Goal: Task Accomplishment & Management: Manage account settings

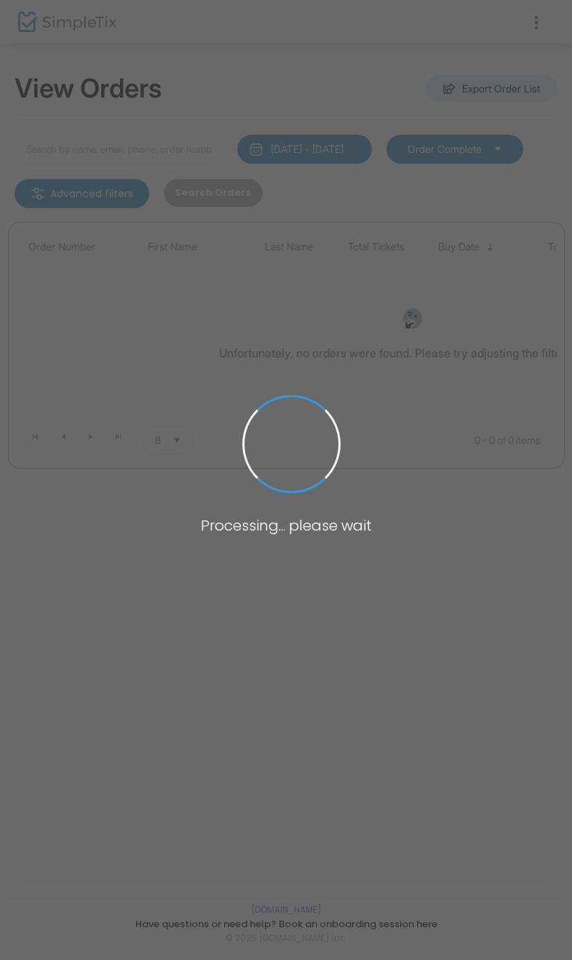
type input "[PERSON_NAME]"
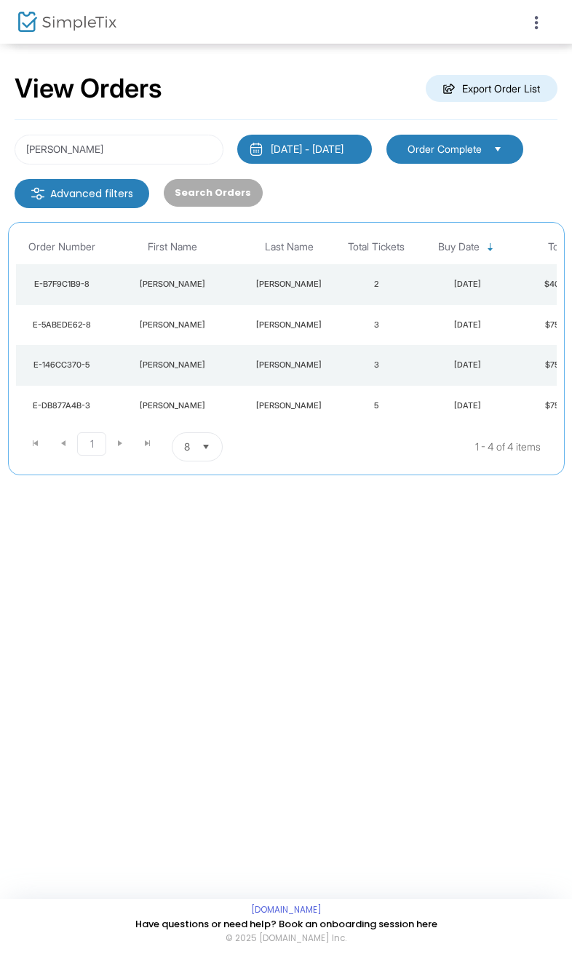
click at [362, 279] on td "2" at bounding box center [376, 284] width 73 height 41
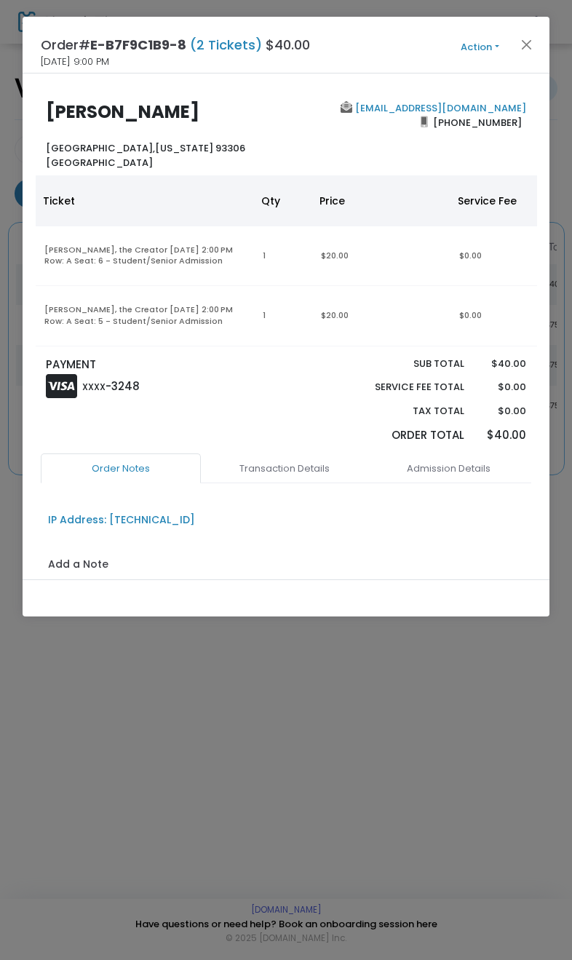
click at [472, 49] on button "Action" at bounding box center [480, 47] width 87 height 16
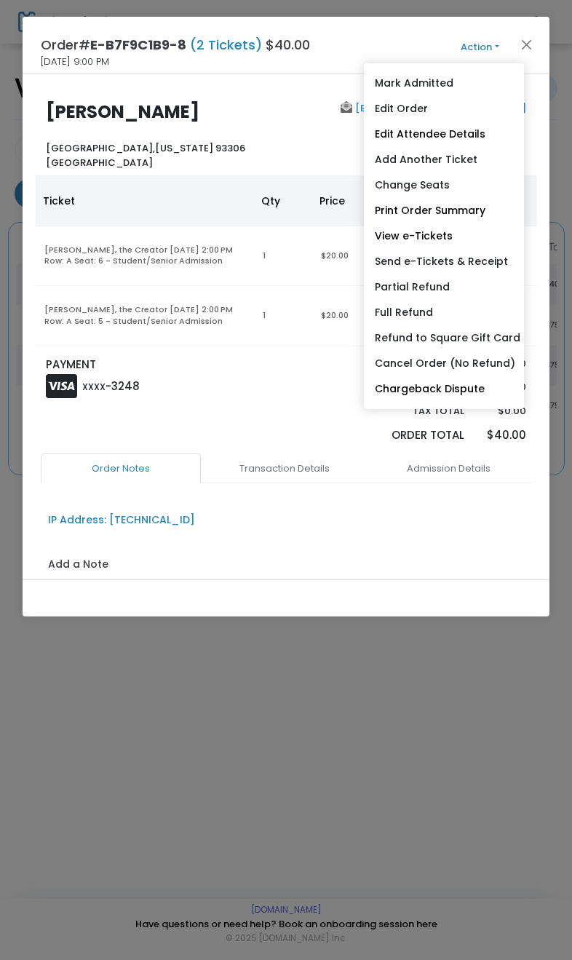
click at [453, 190] on link "Change Seats" at bounding box center [444, 184] width 160 height 25
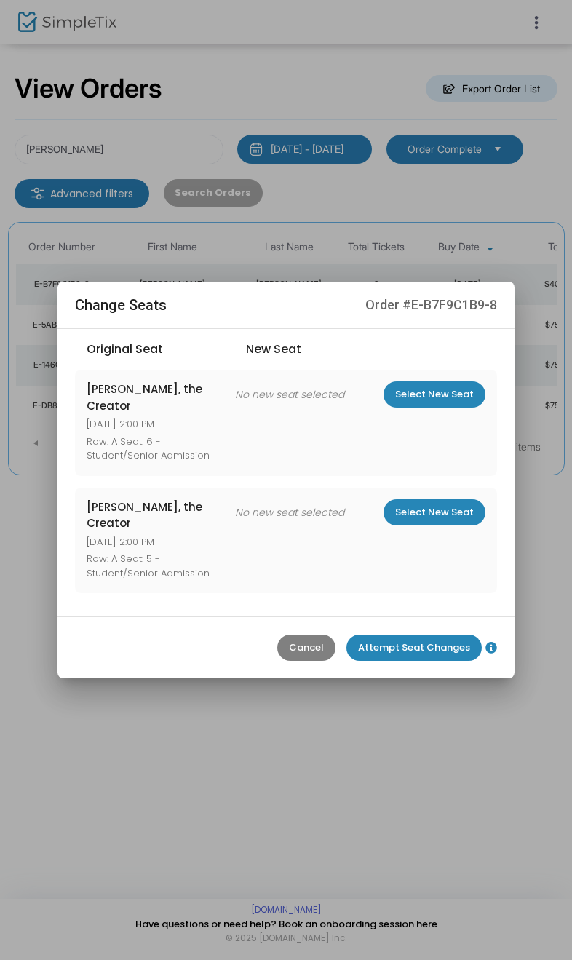
click at [466, 503] on m-button "Select New Seat" at bounding box center [434, 512] width 102 height 26
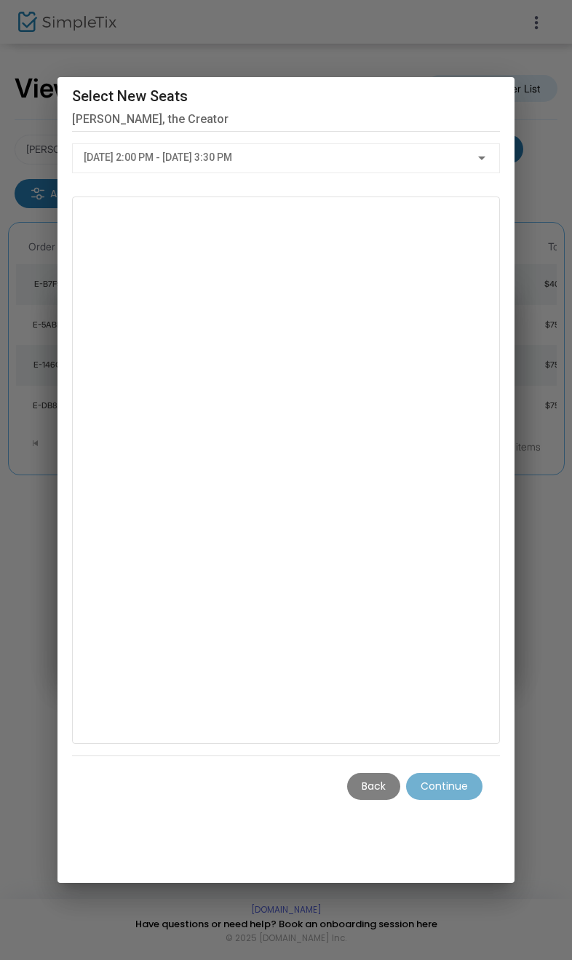
click at [383, 152] on div "[DATE] 2:00 PM - [DATE] 3:30 PM" at bounding box center [280, 158] width 392 height 12
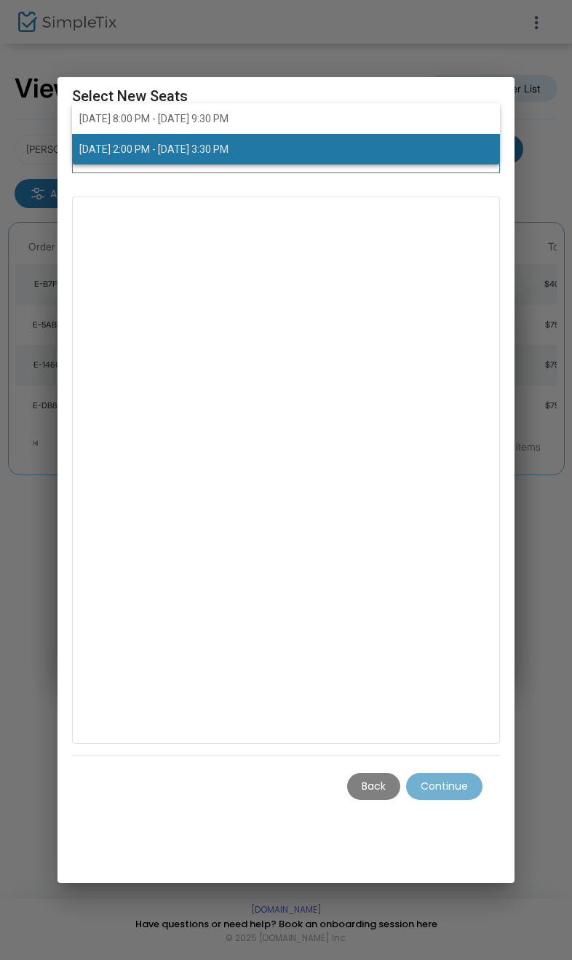
click at [295, 149] on span "[DATE] 2:00 PM - [DATE] 3:30 PM" at bounding box center [286, 149] width 414 height 31
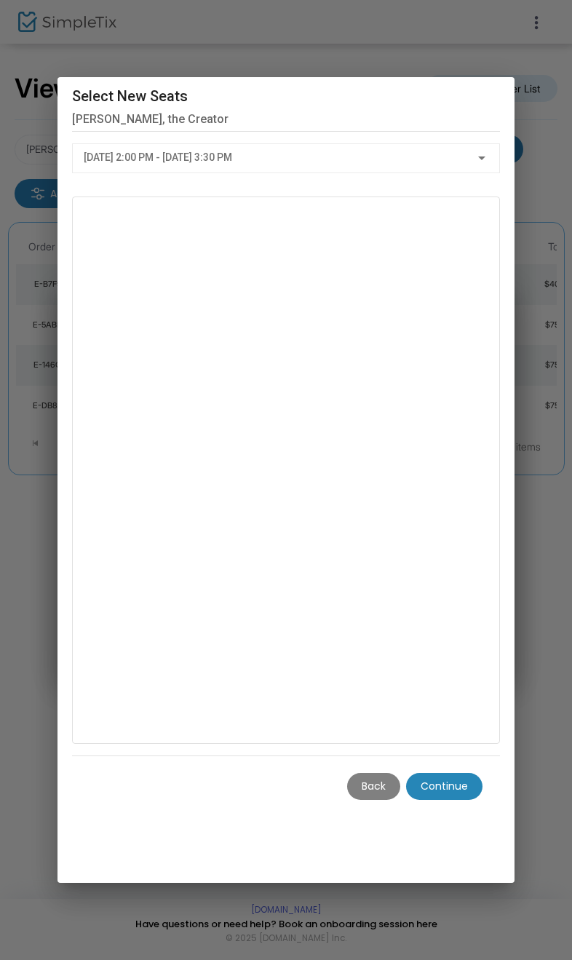
click at [475, 800] on m-button "Continue" at bounding box center [444, 786] width 76 height 27
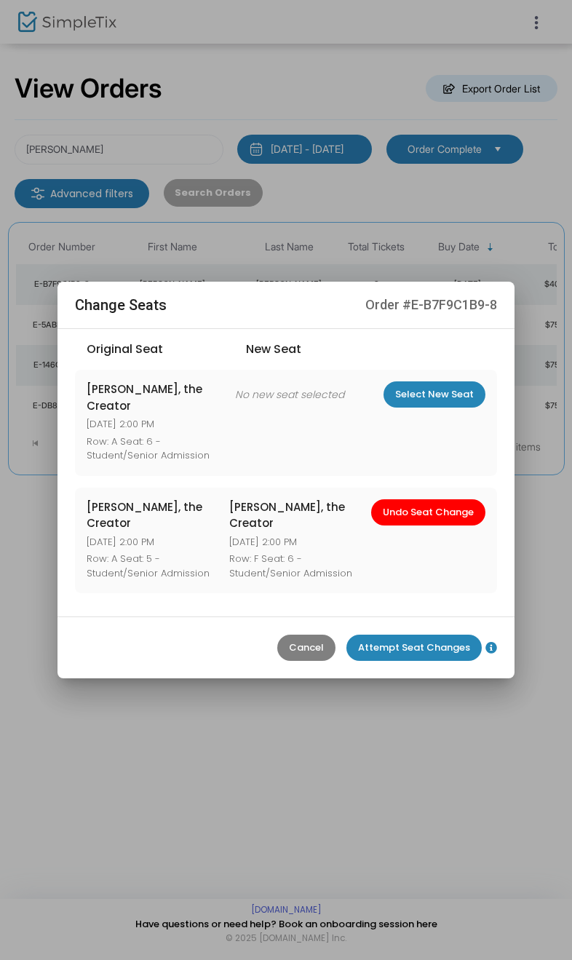
click at [461, 407] on m-button "Select New Seat" at bounding box center [434, 394] width 102 height 26
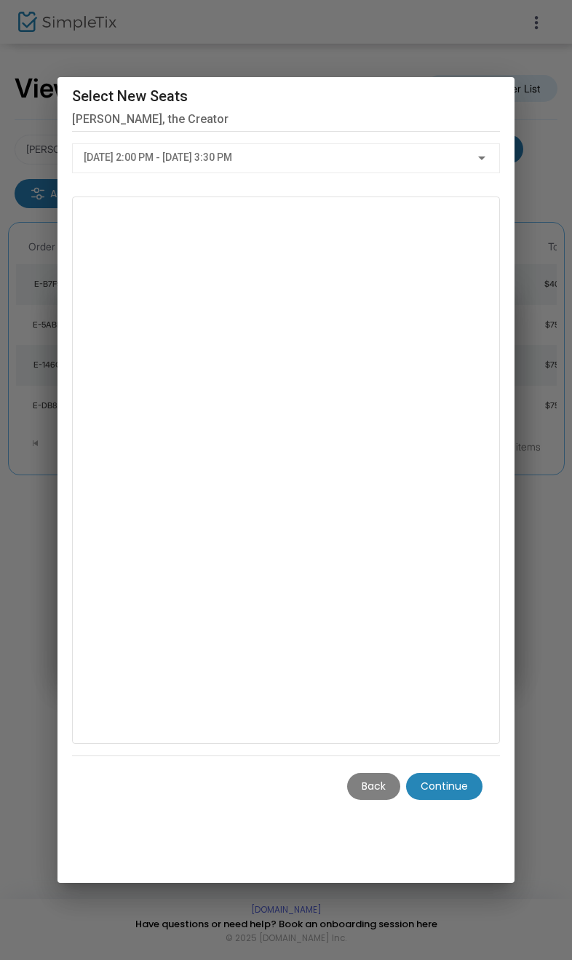
click at [476, 800] on m-button "Continue" at bounding box center [444, 786] width 76 height 27
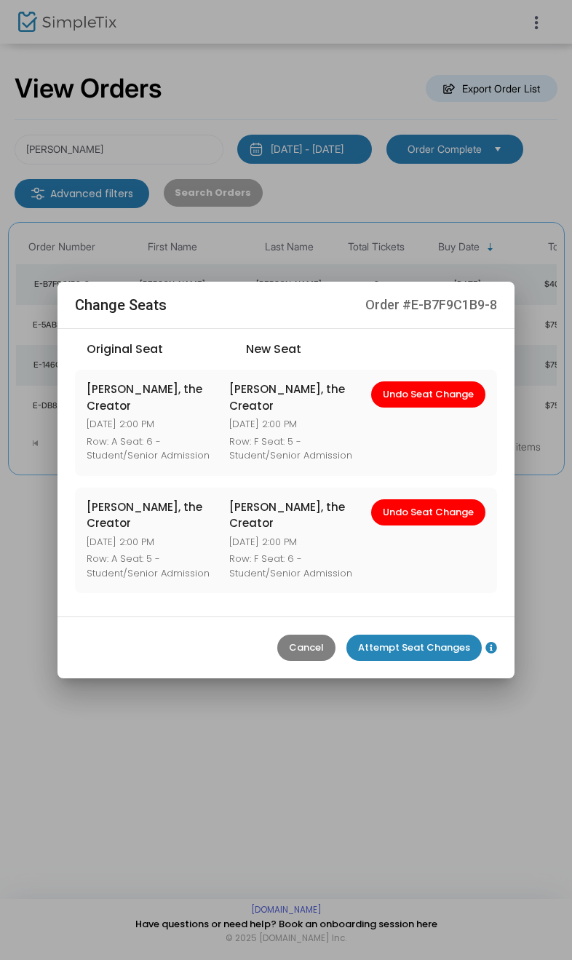
click at [451, 636] on m-button "Attempt Seat Changes" at bounding box center [413, 647] width 135 height 26
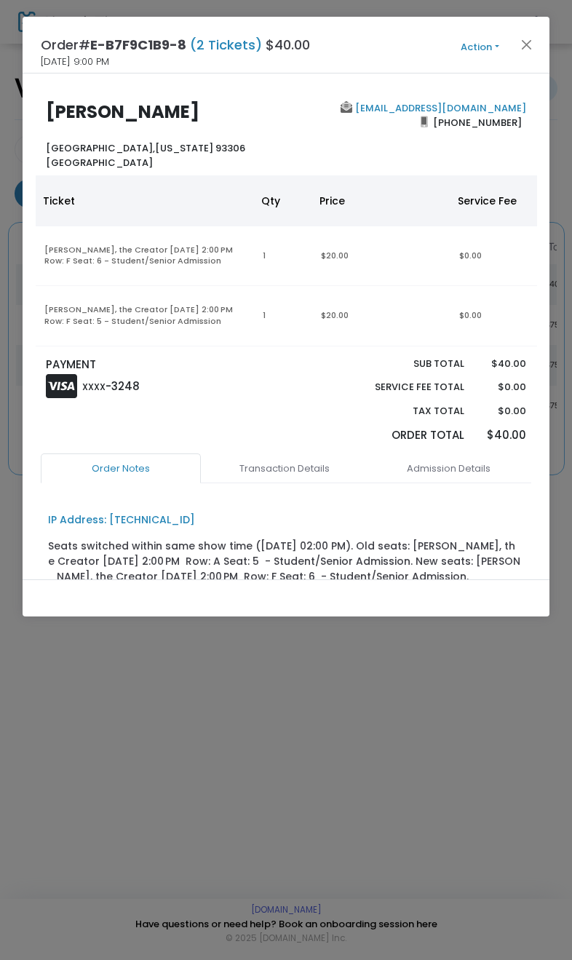
click at [487, 52] on button "Action" at bounding box center [480, 47] width 87 height 16
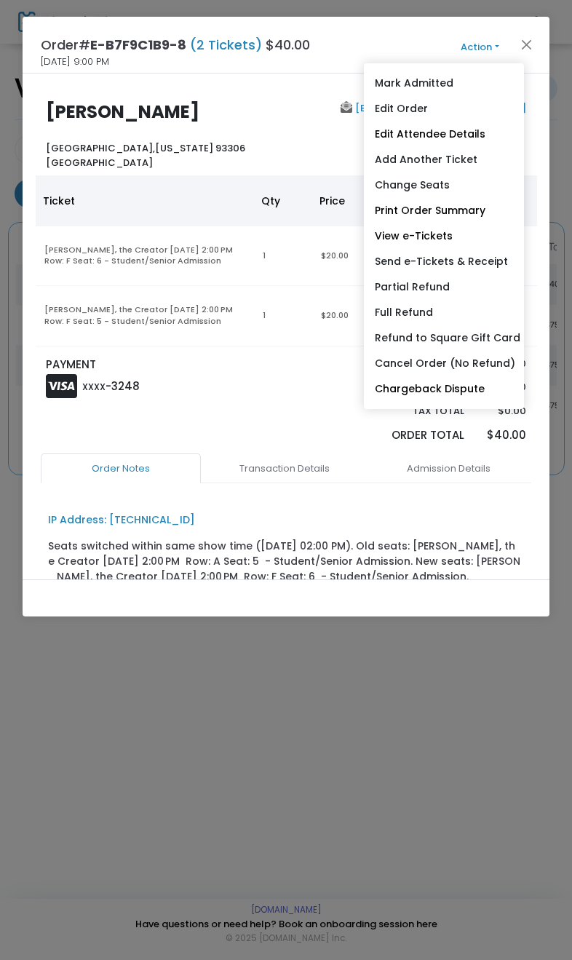
click at [489, 261] on link "Send e-Tickets & Receipt" at bounding box center [444, 261] width 160 height 25
type input "[EMAIL_ADDRESS][DOMAIN_NAME]"
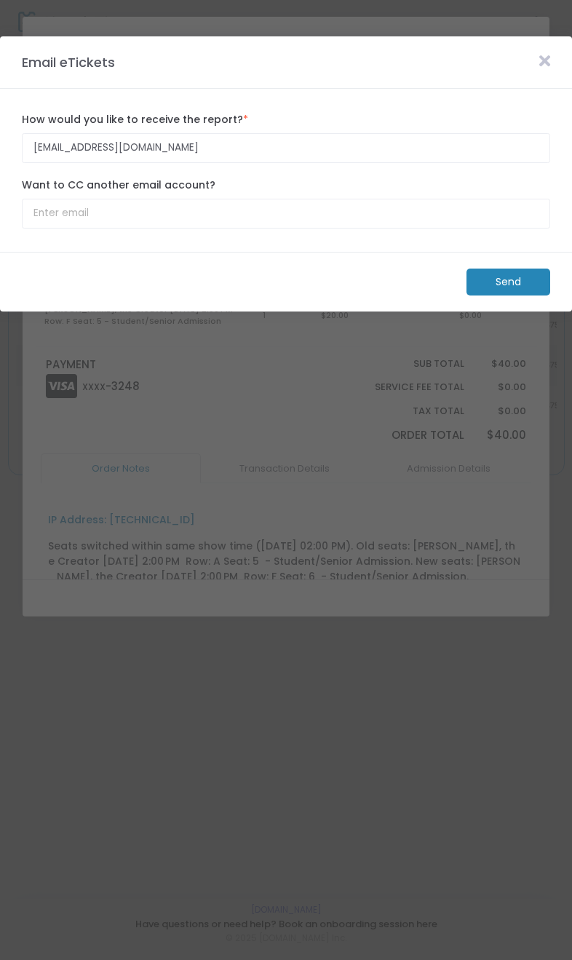
click at [517, 284] on m-button "Send" at bounding box center [508, 281] width 84 height 27
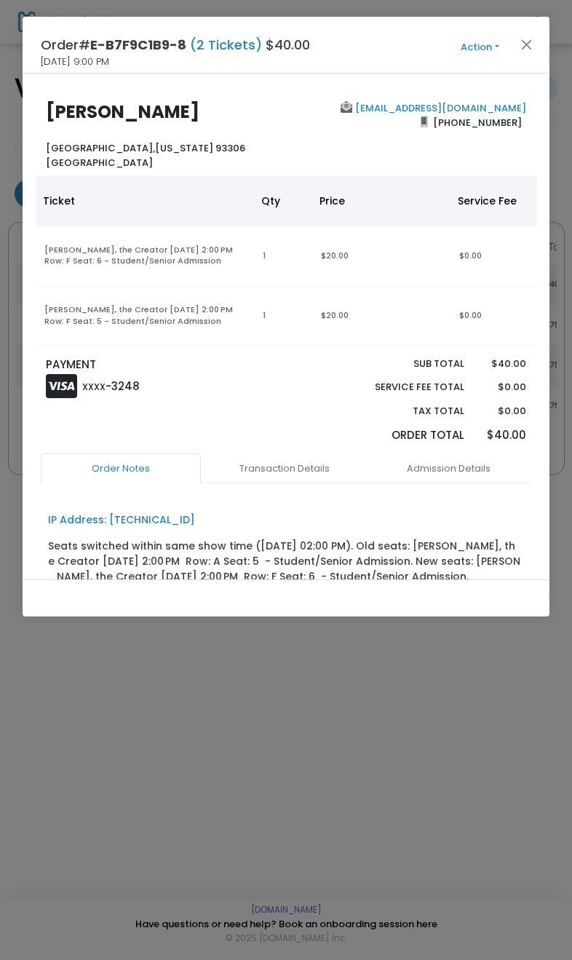
click at [533, 36] on button "Close" at bounding box center [526, 44] width 19 height 19
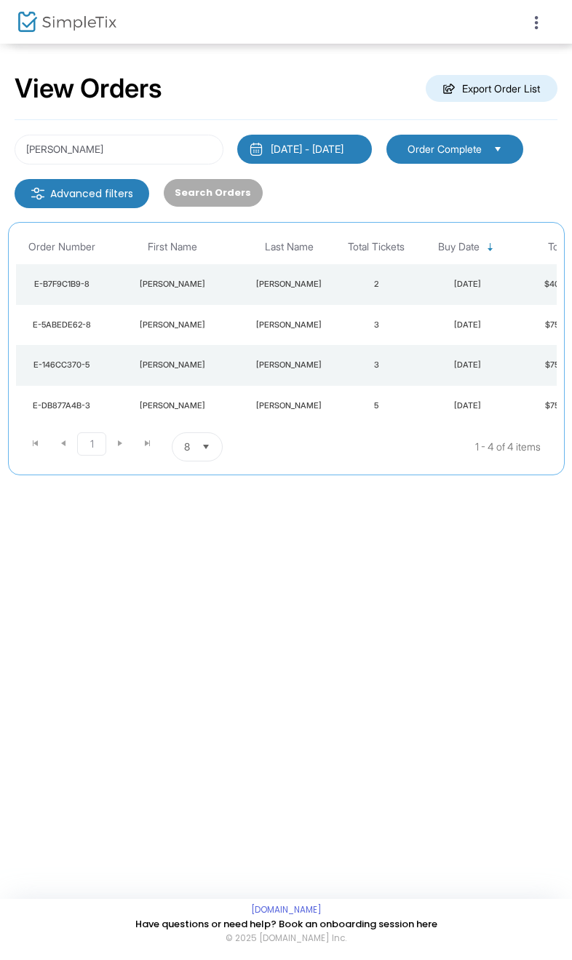
click at [399, 283] on td "2" at bounding box center [376, 284] width 73 height 41
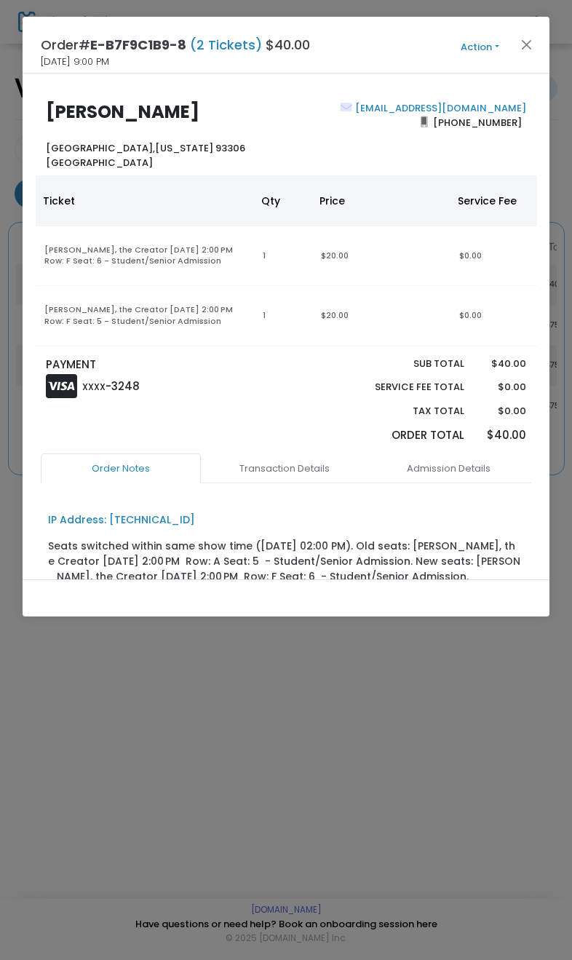
click at [485, 52] on button "Action" at bounding box center [480, 47] width 87 height 16
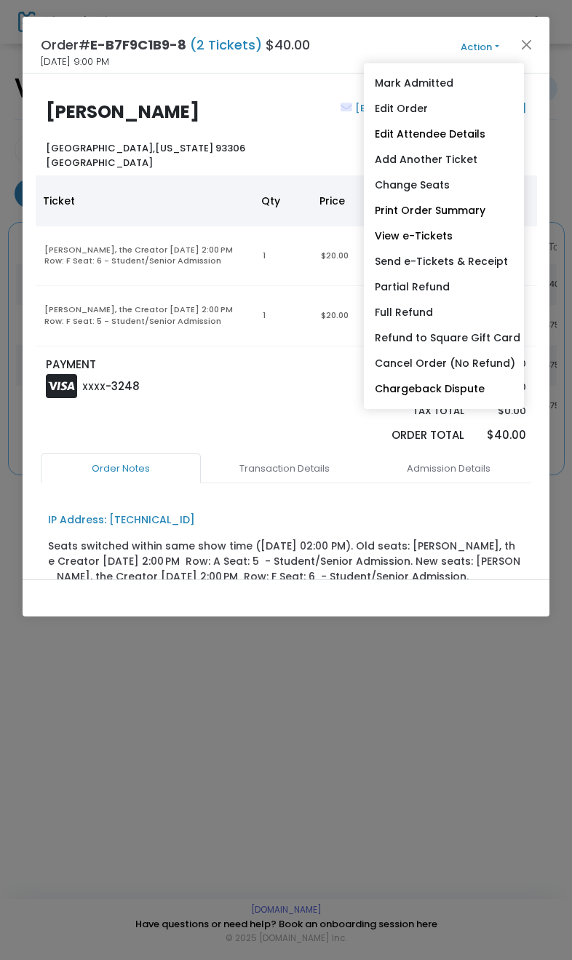
click at [451, 191] on link "Change Seats" at bounding box center [444, 184] width 160 height 25
